Goal: Check status: Check status

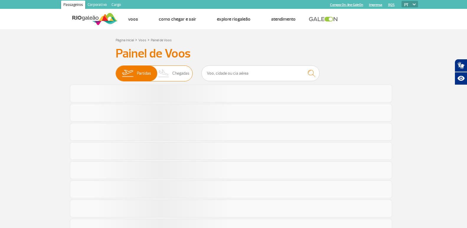
click at [180, 70] on span "Chegadas" at bounding box center [180, 73] width 17 height 15
click at [116, 70] on input "Partidas Chegadas" at bounding box center [116, 70] width 0 height 0
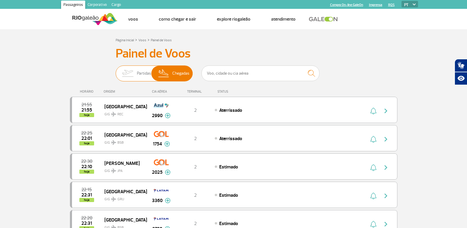
click at [147, 74] on span "Partidas" at bounding box center [144, 73] width 14 height 15
click at [116, 70] on input "Partidas Chegadas" at bounding box center [116, 70] width 0 height 0
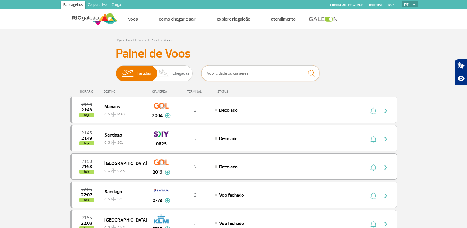
click at [249, 76] on input "text" at bounding box center [260, 73] width 118 height 16
type input "3882"
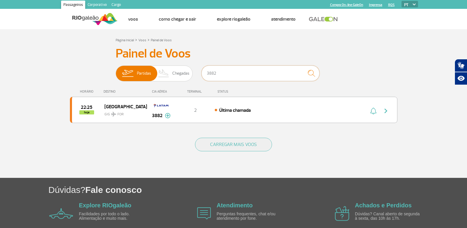
drag, startPoint x: 231, startPoint y: 73, endPoint x: 203, endPoint y: 77, distance: 29.0
click at [203, 77] on input "3882" at bounding box center [260, 73] width 118 height 16
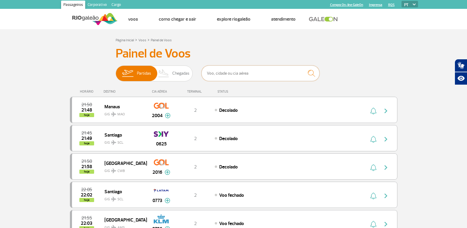
click at [235, 78] on input "text" at bounding box center [260, 73] width 118 height 16
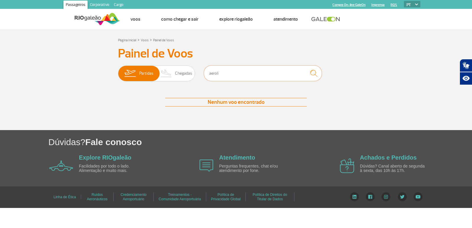
drag, startPoint x: 222, startPoint y: 75, endPoint x: 204, endPoint y: 78, distance: 18.2
click at [204, 78] on div "aeroli" at bounding box center [263, 74] width 118 height 18
type input "a"
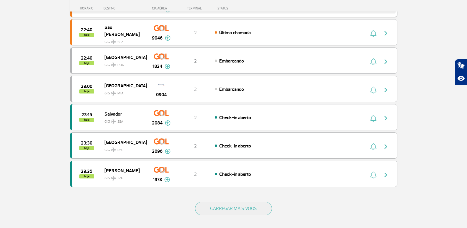
scroll to position [481, 0]
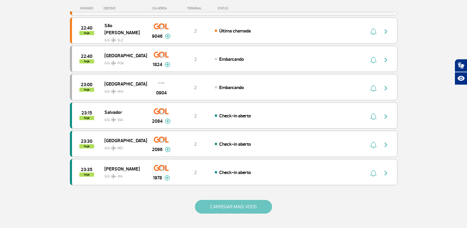
click at [250, 205] on button "CARREGAR MAIS VOOS" at bounding box center [233, 207] width 77 height 14
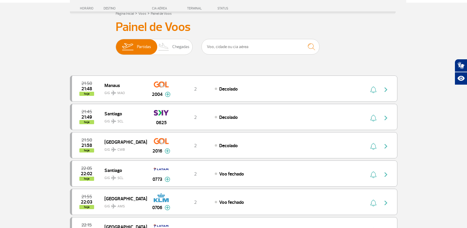
scroll to position [25, 0]
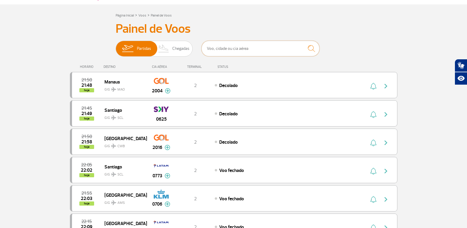
click at [258, 48] on input "text" at bounding box center [260, 49] width 118 height 16
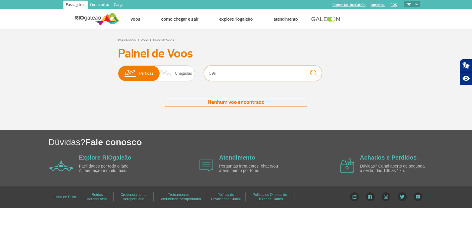
type input "5991"
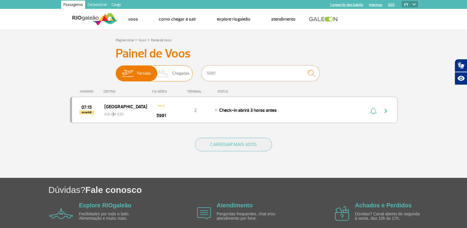
drag, startPoint x: 226, startPoint y: 77, endPoint x: 187, endPoint y: 75, distance: 39.3
click at [187, 75] on div "Partidas Chegadas 5991" at bounding box center [234, 74] width 236 height 18
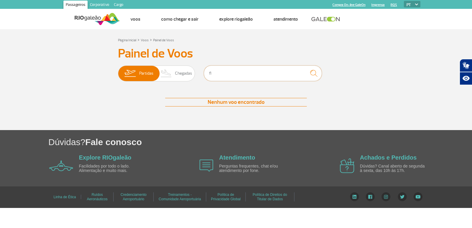
type input "f"
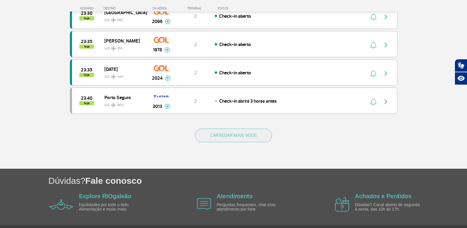
scroll to position [571, 0]
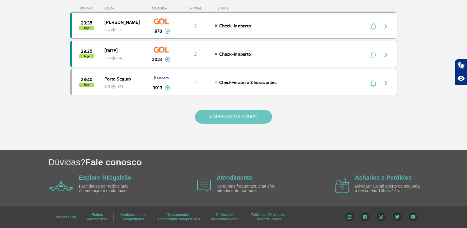
click at [229, 119] on button "CARREGAR MAIS VOOS" at bounding box center [233, 117] width 77 height 14
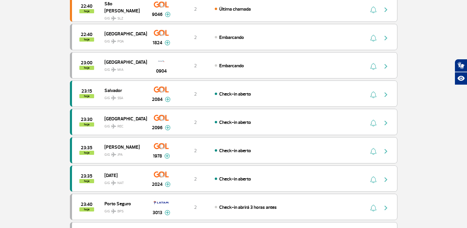
scroll to position [0, 0]
